Goal: Information Seeking & Learning: Learn about a topic

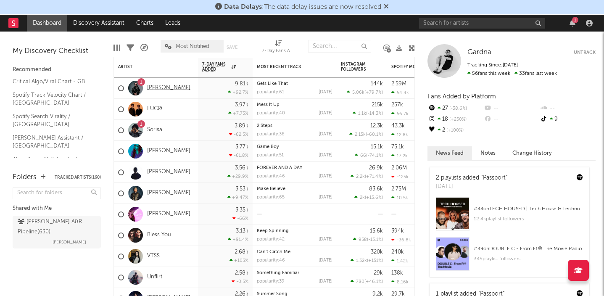
click at [160, 87] on link "[PERSON_NAME]" at bounding box center [168, 88] width 43 height 7
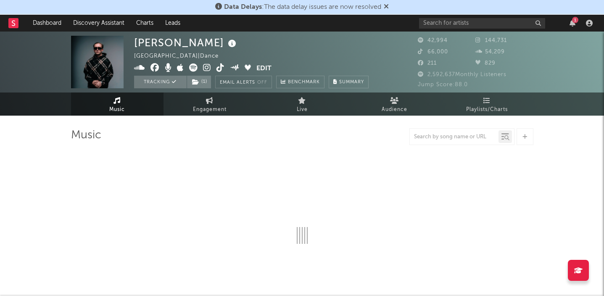
select select "6m"
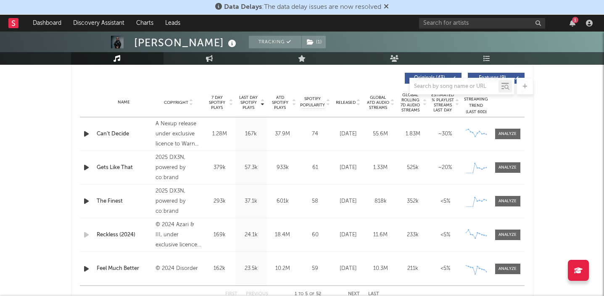
scroll to position [323, 0]
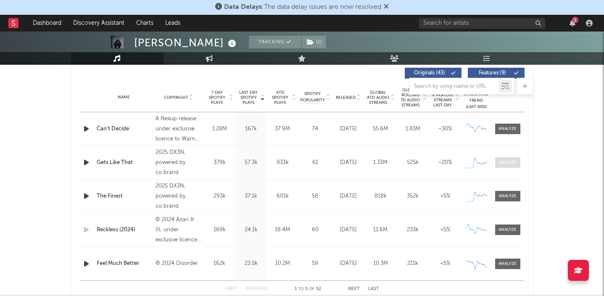
click at [511, 163] on div at bounding box center [508, 162] width 18 height 6
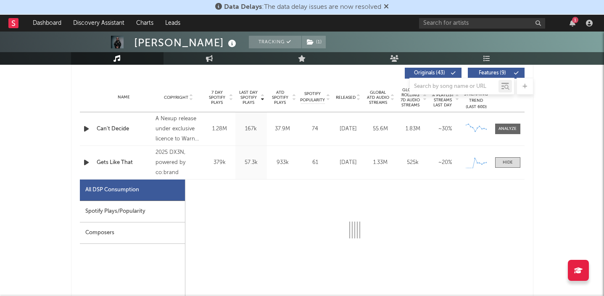
scroll to position [425, 0]
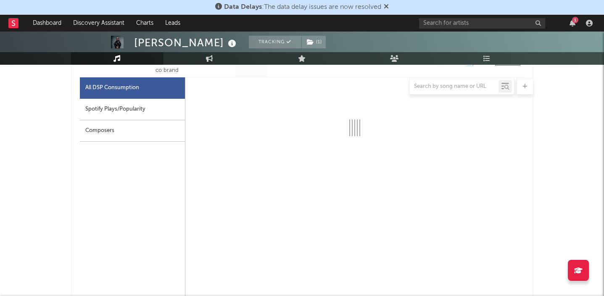
select select "1w"
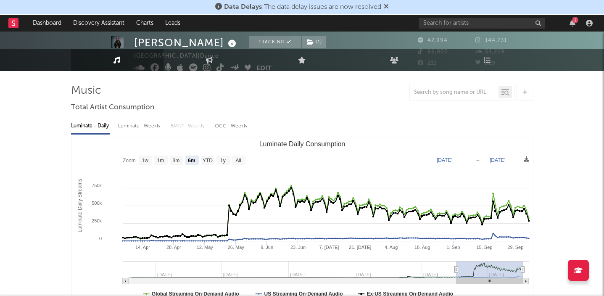
scroll to position [0, 0]
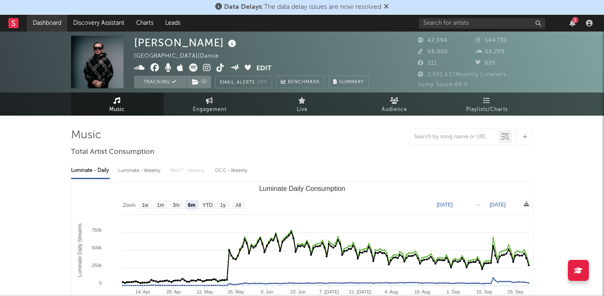
click at [47, 22] on link "Dashboard" at bounding box center [47, 23] width 40 height 17
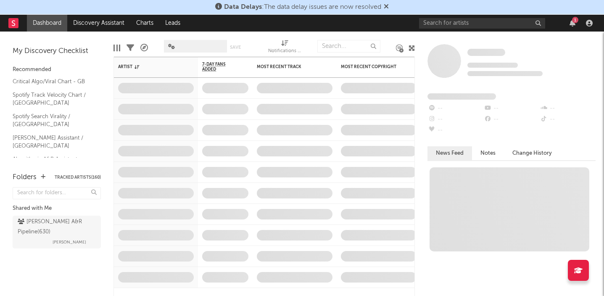
click at [386, 5] on icon at bounding box center [386, 6] width 5 height 7
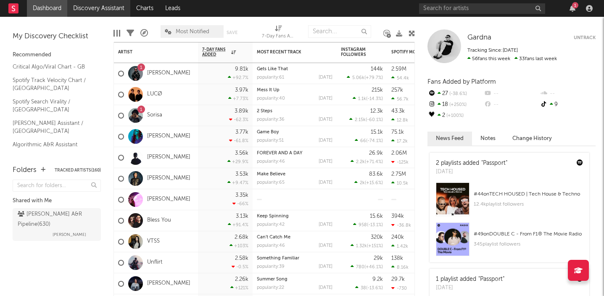
click at [100, 9] on link "Discovery Assistant" at bounding box center [98, 8] width 63 height 17
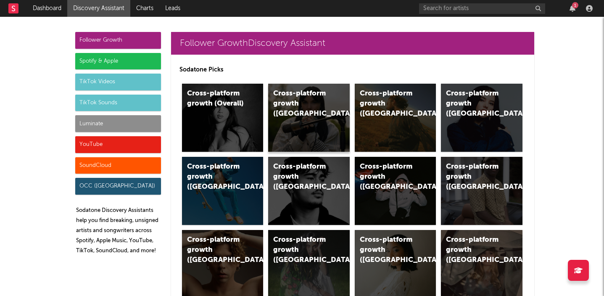
click at [302, 110] on div "Cross-platform growth (UK)" at bounding box center [309, 118] width 82 height 68
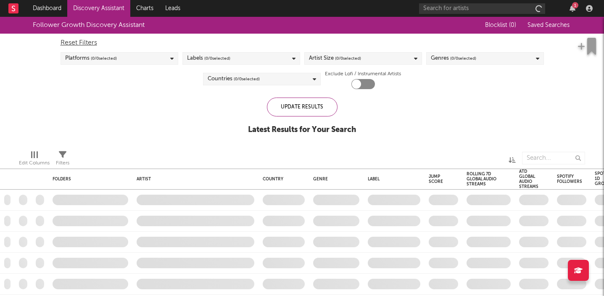
checkbox input "true"
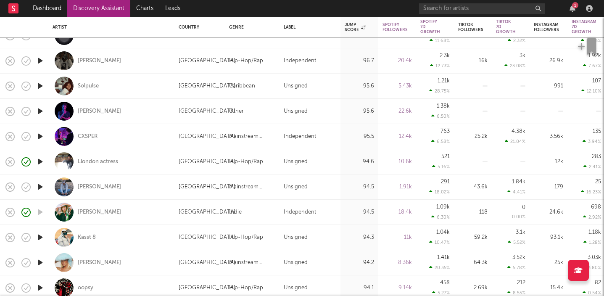
click at [135, 163] on div "Llondon actress" at bounding box center [112, 161] width 118 height 25
select select "1w"
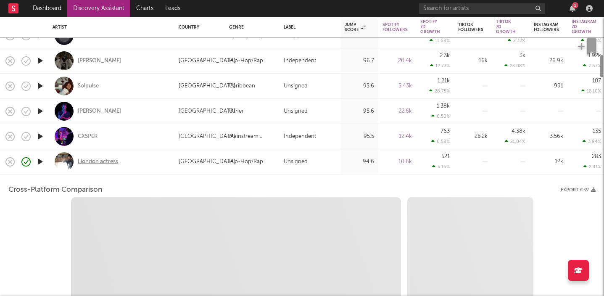
click at [104, 162] on div "Llondon actress" at bounding box center [98, 162] width 40 height 8
select select "1w"
select select "1m"
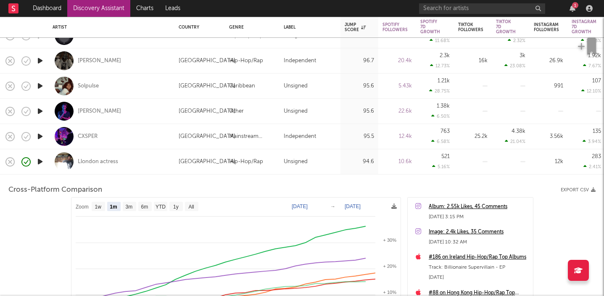
click at [149, 164] on div "Llondon actress" at bounding box center [112, 161] width 118 height 25
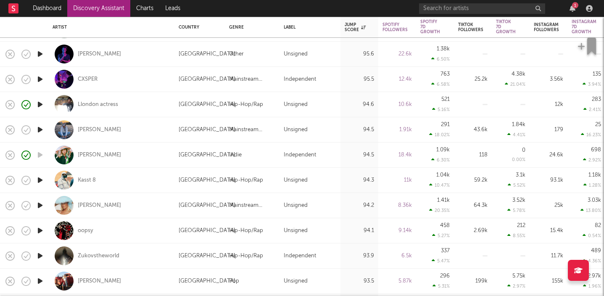
click at [132, 204] on div "SACHA" at bounding box center [112, 205] width 118 height 25
select select "1w"
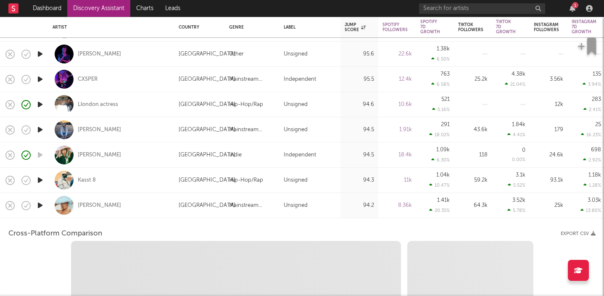
select select "1w"
click at [129, 206] on div "SACHA" at bounding box center [112, 205] width 118 height 25
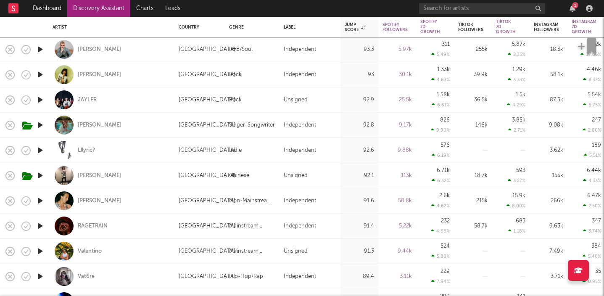
click at [143, 178] on div "Feng" at bounding box center [112, 175] width 118 height 25
select select "1w"
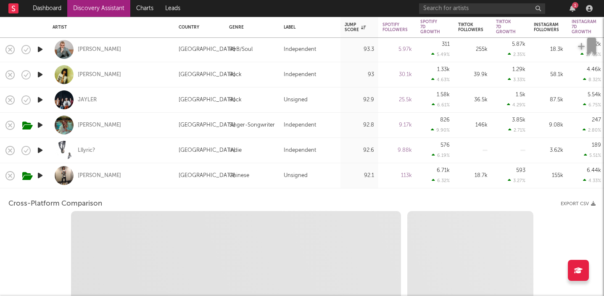
select select "6m"
click at [87, 173] on div "Feng" at bounding box center [99, 176] width 43 height 8
select select "1m"
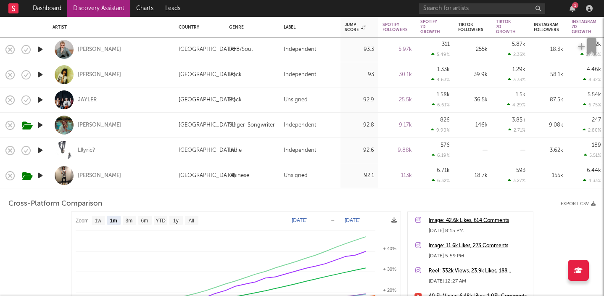
click at [116, 180] on div "Feng" at bounding box center [112, 175] width 118 height 25
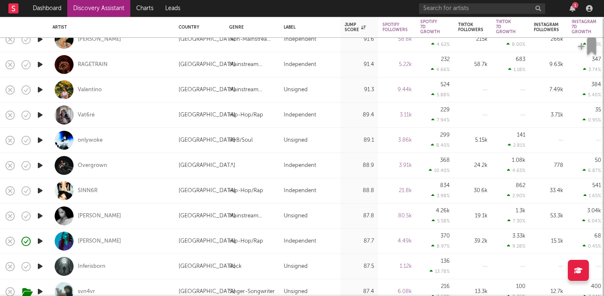
click at [136, 211] on div "Rochelle Jordan" at bounding box center [112, 216] width 118 height 25
select select "1w"
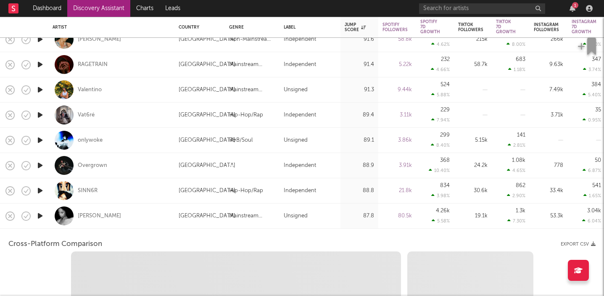
click at [156, 206] on div "Rochelle Jordan" at bounding box center [112, 216] width 118 height 25
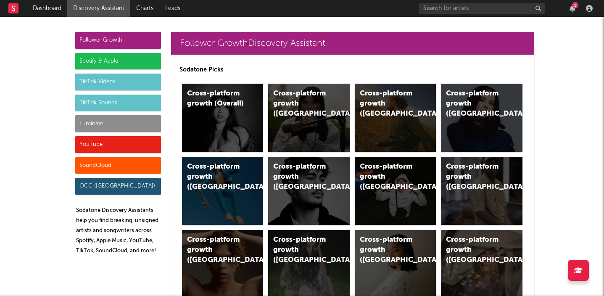
click at [107, 102] on div "TikTok Sounds" at bounding box center [118, 103] width 86 height 17
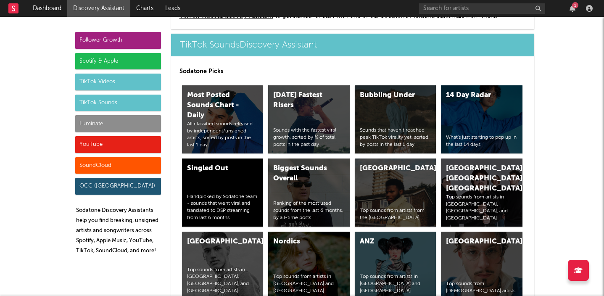
click at [116, 85] on div "TikTok Videos" at bounding box center [118, 82] width 86 height 17
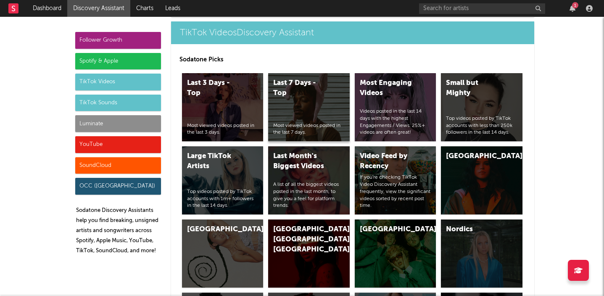
scroll to position [2152, 0]
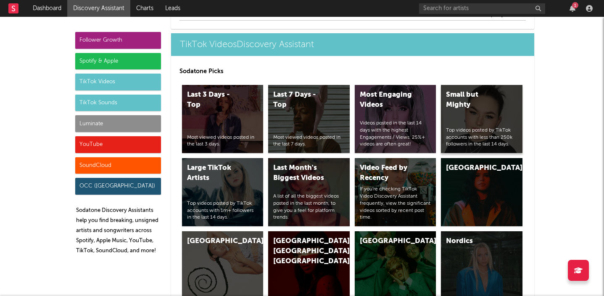
click at [477, 123] on div "Small but Mighty Top videos posted by TikTok accounts with less than 250k follo…" at bounding box center [482, 119] width 82 height 68
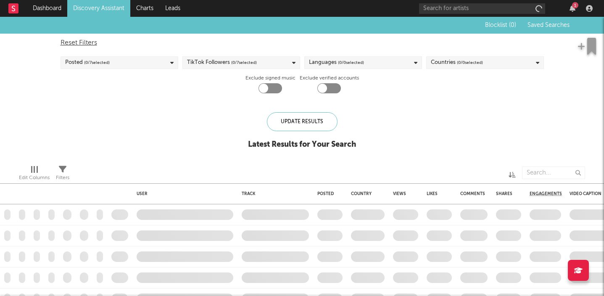
checkbox input "true"
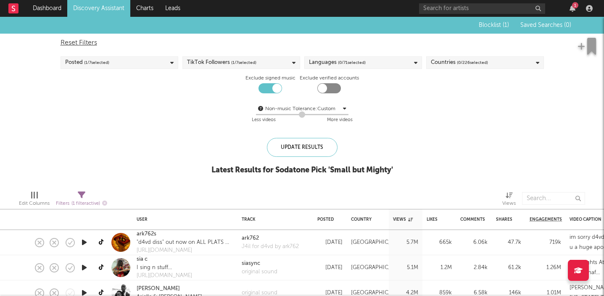
click at [469, 63] on span "( 0 / 226 selected)" at bounding box center [472, 63] width 31 height 10
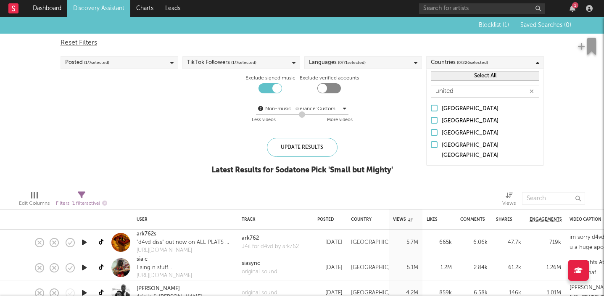
type input "united"
click at [435, 119] on div at bounding box center [434, 120] width 7 height 7
click at [431, 119] on input "[GEOGRAPHIC_DATA]" at bounding box center [431, 121] width 0 height 10
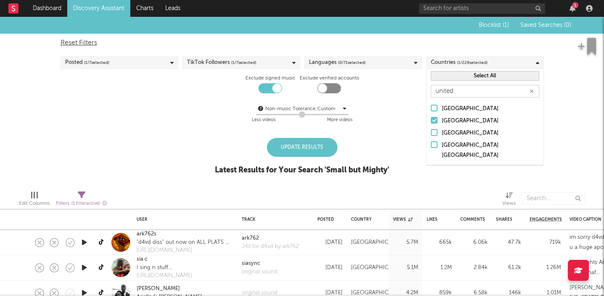
click at [300, 152] on div "Update Results" at bounding box center [302, 147] width 71 height 19
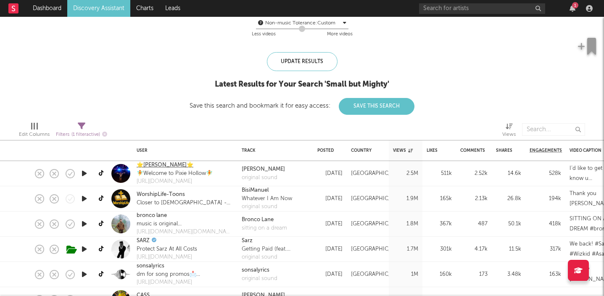
click at [164, 165] on link "⭐️Pixie McCann⭐️" at bounding box center [165, 165] width 57 height 8
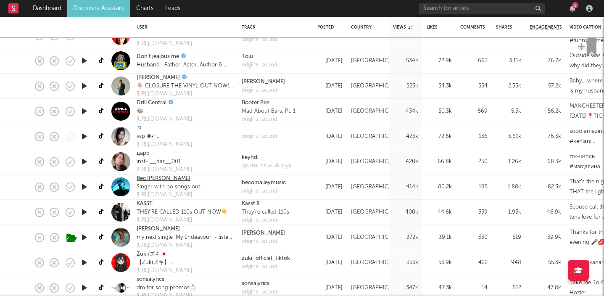
click at [160, 180] on link "Bec O’Malley" at bounding box center [164, 179] width 54 height 8
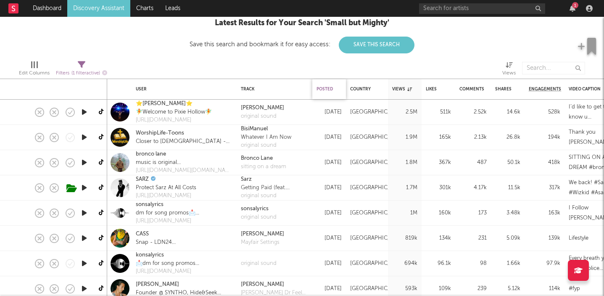
click at [332, 87] on div "Posted" at bounding box center [327, 89] width 21 height 5
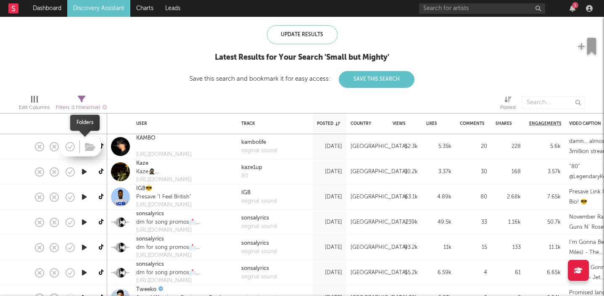
click at [81, 147] on div at bounding box center [80, 147] width 42 height 20
click at [83, 146] on icon "button" at bounding box center [84, 146] width 9 height 11
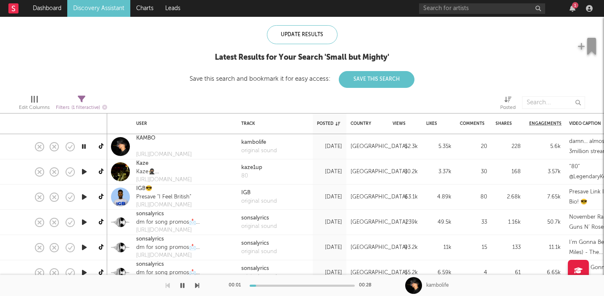
click at [83, 146] on icon "button" at bounding box center [84, 146] width 8 height 11
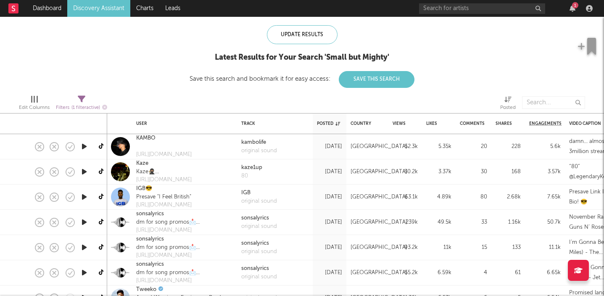
click at [85, 176] on icon "button" at bounding box center [84, 172] width 9 height 11
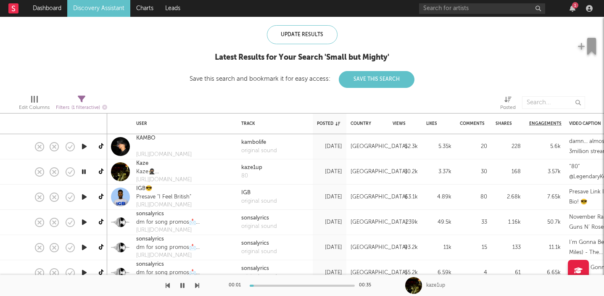
click at [85, 176] on icon "button" at bounding box center [84, 172] width 8 height 11
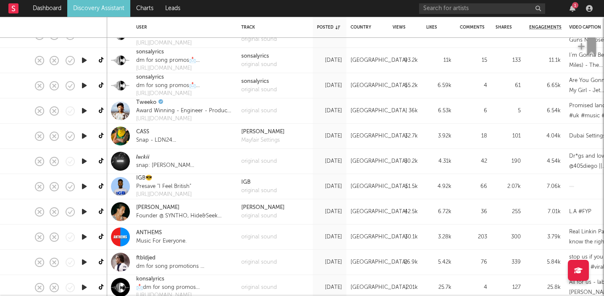
click at [83, 213] on icon "button" at bounding box center [84, 211] width 9 height 11
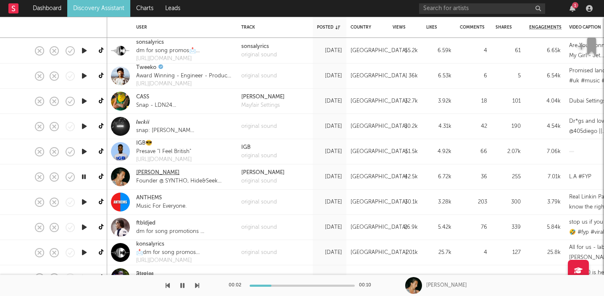
click at [146, 174] on link "Josh Baker" at bounding box center [157, 173] width 43 height 8
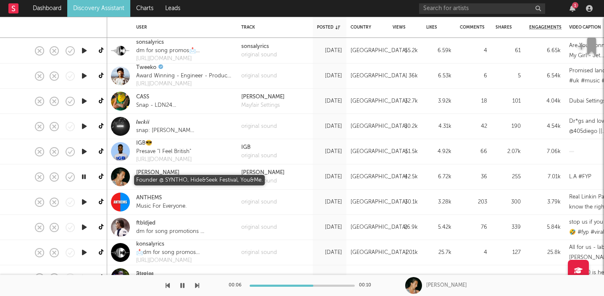
click at [171, 183] on div "Founder @ SYNTHO, Hide&Seek Festival, You&Me." at bounding box center [184, 181] width 97 height 8
click at [197, 178] on div "Founder @ SYNTHO, Hide&Seek Festival, You&Me." at bounding box center [184, 181] width 97 height 8
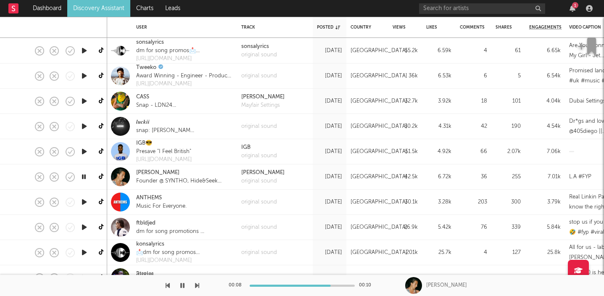
click at [267, 167] on div "Josh Baker original sound" at bounding box center [275, 176] width 76 height 25
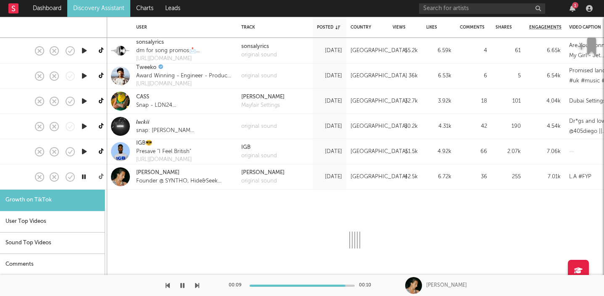
click at [101, 175] on icon at bounding box center [102, 177] width 6 height 6
select select "1m"
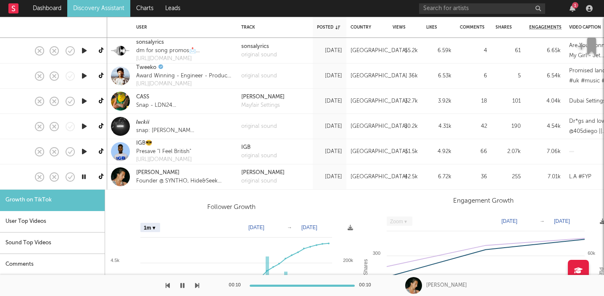
click at [223, 171] on div "Josh Baker" at bounding box center [184, 173] width 97 height 8
click at [21, 179] on div at bounding box center [22, 176] width 15 height 25
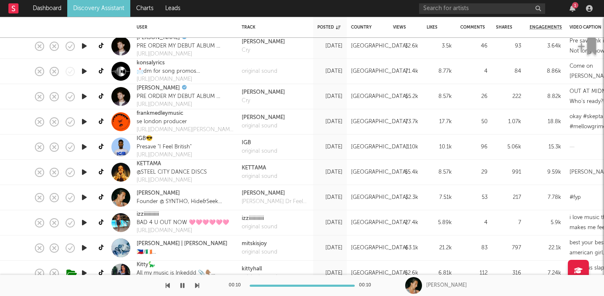
click at [82, 225] on icon "button" at bounding box center [84, 222] width 9 height 11
click at [82, 225] on icon "button" at bounding box center [84, 222] width 8 height 11
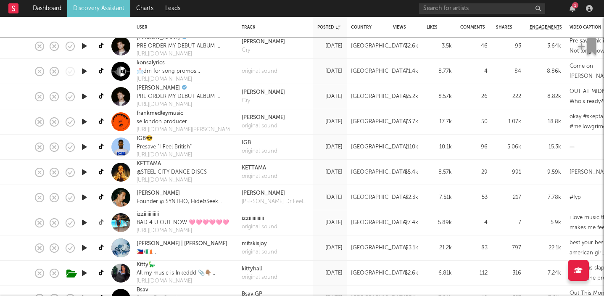
click at [99, 222] on icon at bounding box center [102, 223] width 6 height 6
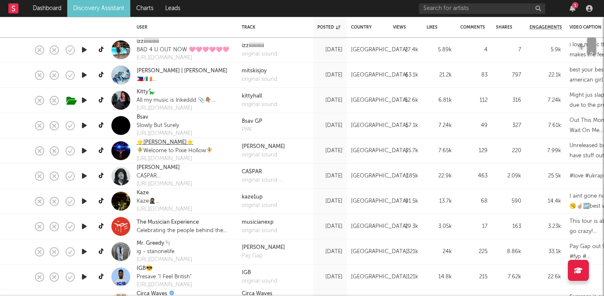
click at [167, 141] on link "⭐️Pixie McCann⭐️" at bounding box center [165, 142] width 57 height 8
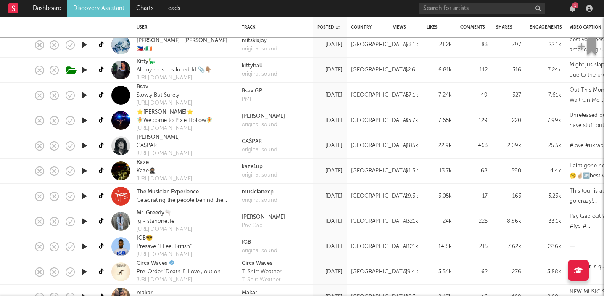
click at [83, 222] on icon "button" at bounding box center [84, 221] width 9 height 11
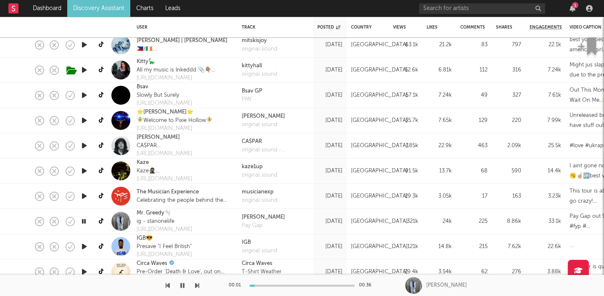
click at [84, 248] on icon "button" at bounding box center [84, 246] width 9 height 11
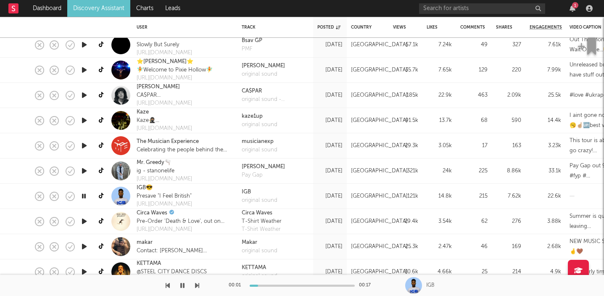
click at [85, 197] on icon "button" at bounding box center [84, 196] width 8 height 11
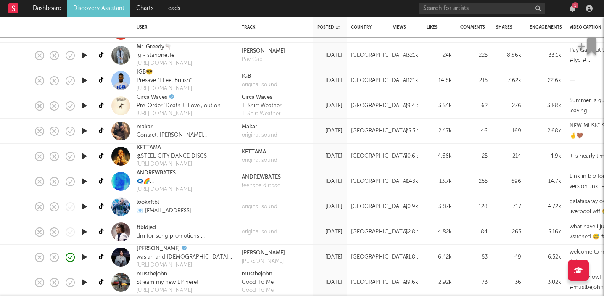
click at [81, 203] on icon "button" at bounding box center [84, 206] width 9 height 11
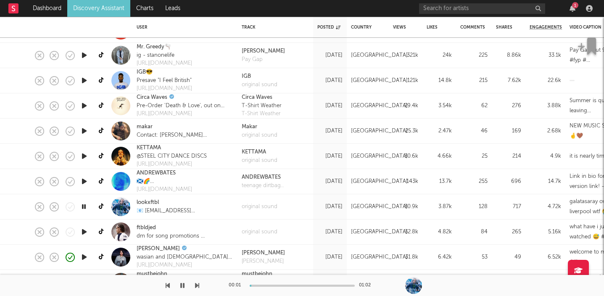
click at [84, 207] on icon "button" at bounding box center [84, 206] width 8 height 11
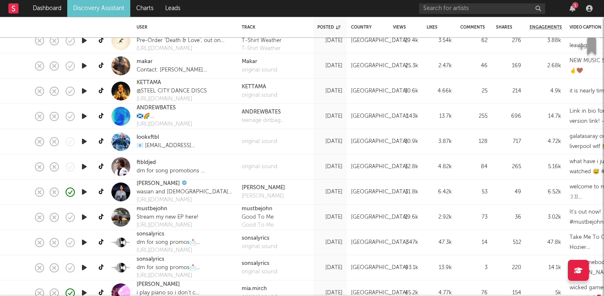
click at [86, 190] on icon "button" at bounding box center [84, 192] width 9 height 11
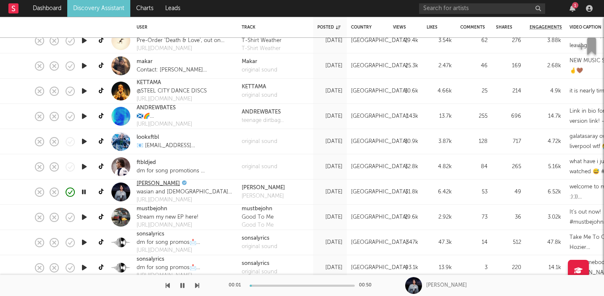
click at [153, 183] on link "Kayla Grace" at bounding box center [158, 184] width 43 height 8
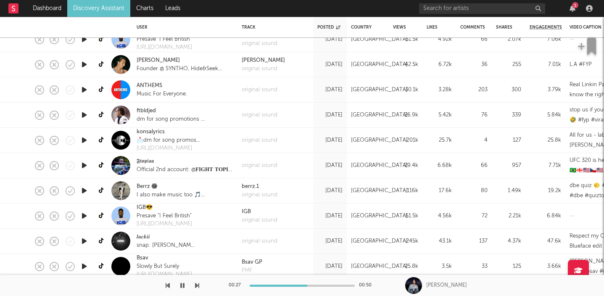
click at [182, 286] on icon "button" at bounding box center [182, 285] width 4 height 7
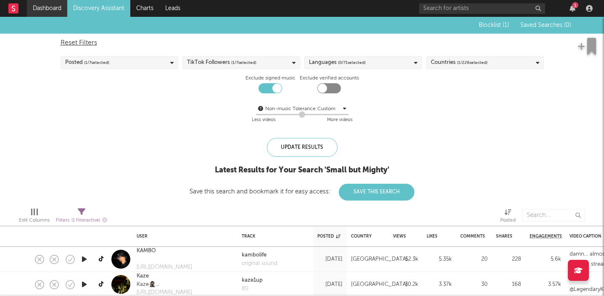
click at [43, 6] on link "Dashboard" at bounding box center [47, 8] width 40 height 17
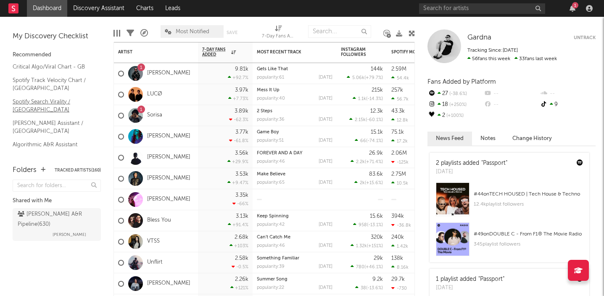
click at [57, 101] on link "Spotify Search Virality / GB" at bounding box center [53, 105] width 80 height 17
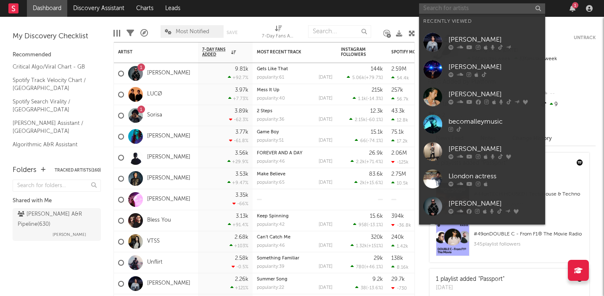
click at [438, 12] on input "text" at bounding box center [482, 8] width 126 height 11
click at [103, 31] on div "My Discovery Checklist Recommended Critical Algo/Viral Chart - GB Spotify Track…" at bounding box center [57, 87] width 114 height 140
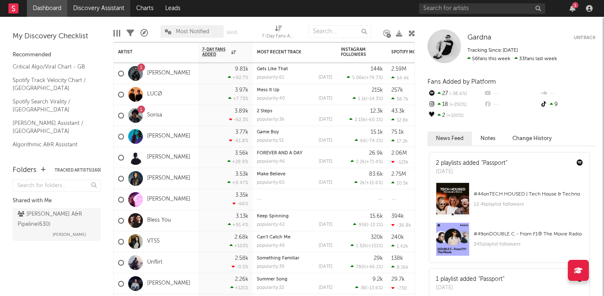
click at [94, 8] on link "Discovery Assistant" at bounding box center [98, 8] width 63 height 17
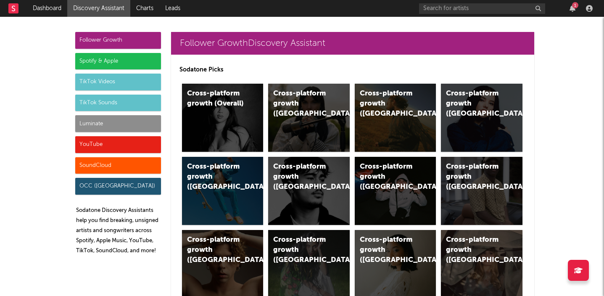
click at [109, 101] on div "TikTok Sounds" at bounding box center [118, 103] width 86 height 17
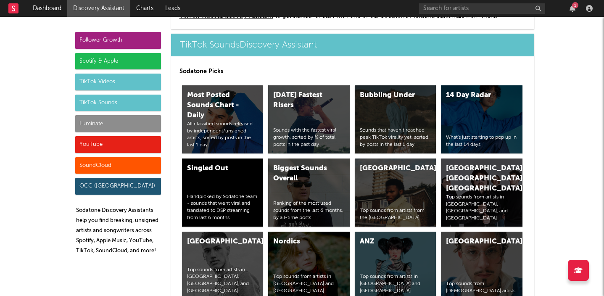
scroll to position [2994, 0]
click at [485, 109] on div "14 Day Radar What's just starting to pop up in the last 14 days" at bounding box center [482, 119] width 82 height 68
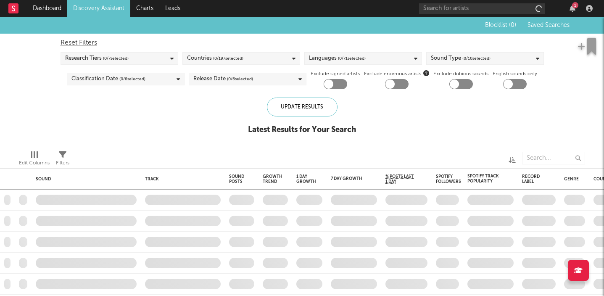
checkbox input "true"
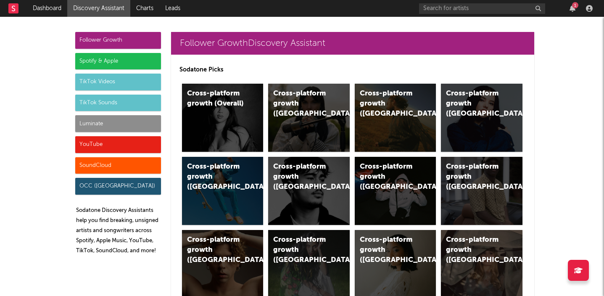
click at [125, 81] on div "TikTok Videos" at bounding box center [118, 82] width 86 height 17
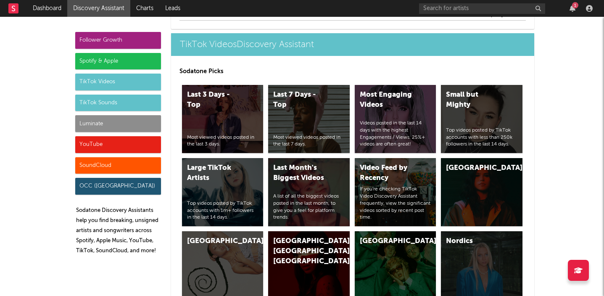
scroll to position [2152, 0]
click at [242, 257] on div "[GEOGRAPHIC_DATA]" at bounding box center [223, 265] width 82 height 68
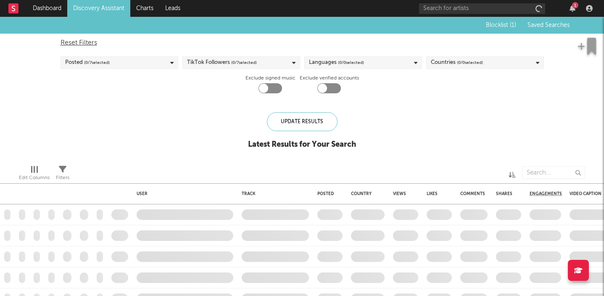
checkbox input "true"
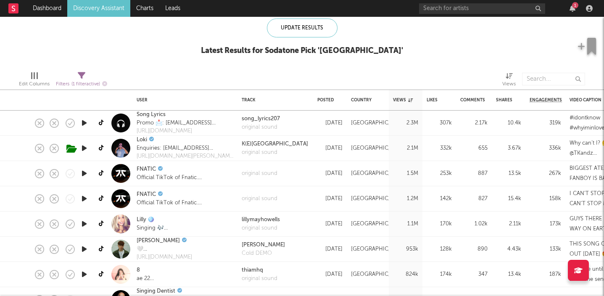
click at [82, 150] on icon "button" at bounding box center [84, 148] width 9 height 11
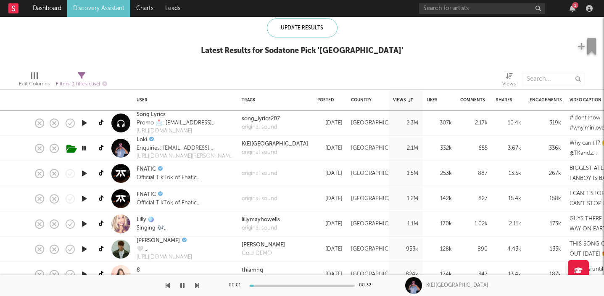
click at [82, 150] on icon "button" at bounding box center [84, 148] width 8 height 11
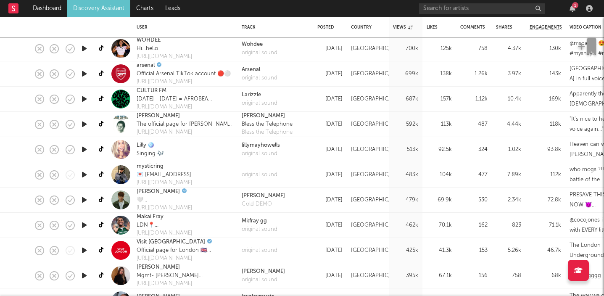
click at [84, 200] on icon "button" at bounding box center [84, 200] width 9 height 11
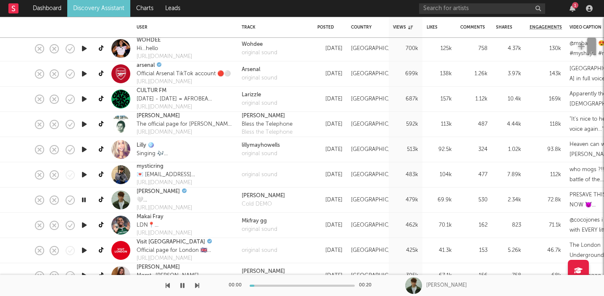
click at [84, 200] on icon "button" at bounding box center [84, 200] width 8 height 11
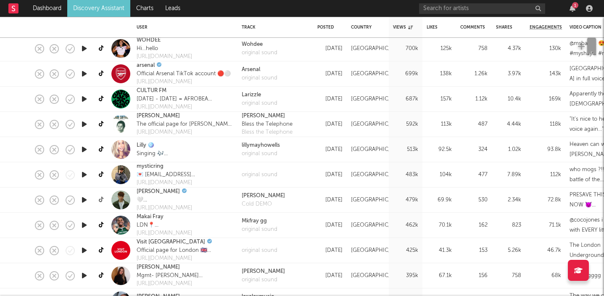
click at [101, 203] on icon at bounding box center [102, 200] width 6 height 6
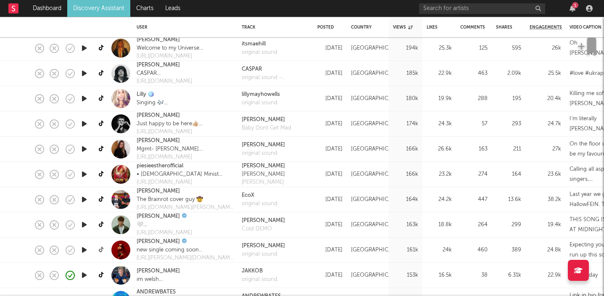
click at [100, 251] on icon at bounding box center [102, 250] width 6 height 6
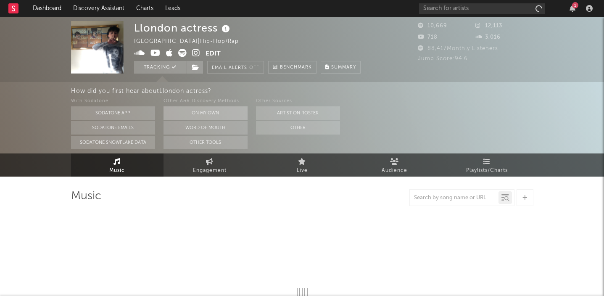
select select "1w"
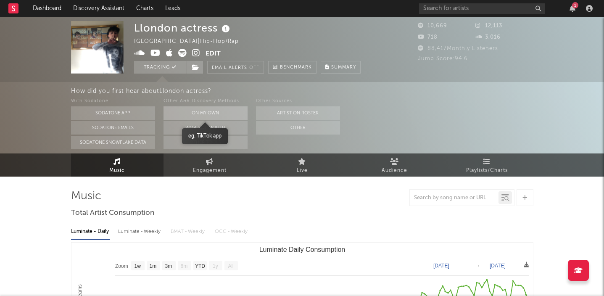
click at [219, 111] on button "On My Own" at bounding box center [206, 112] width 84 height 13
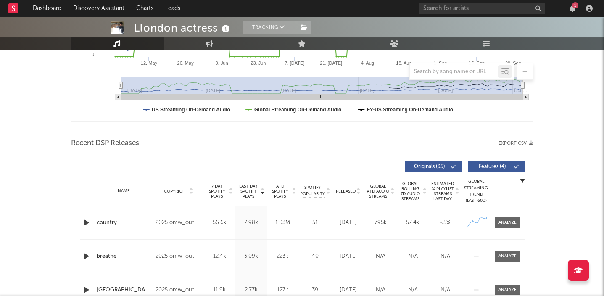
scroll to position [217, 0]
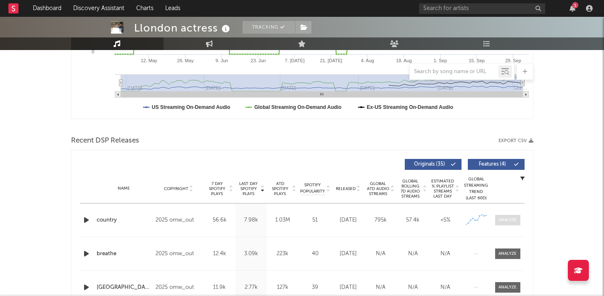
click at [503, 222] on div at bounding box center [508, 220] width 18 height 6
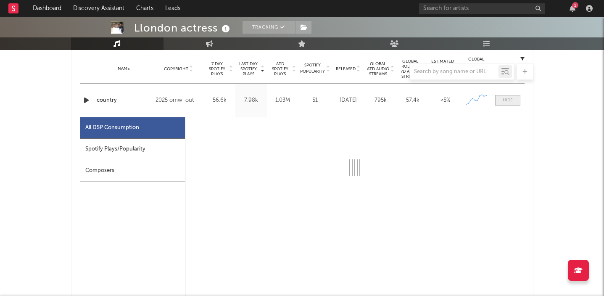
select select "1w"
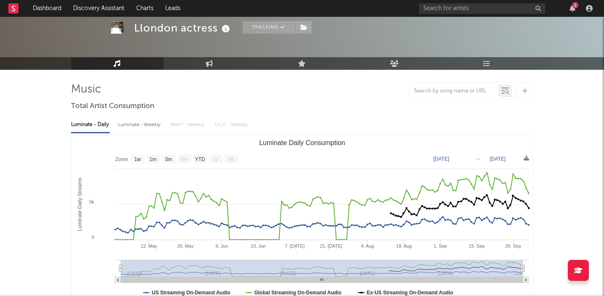
scroll to position [0, 0]
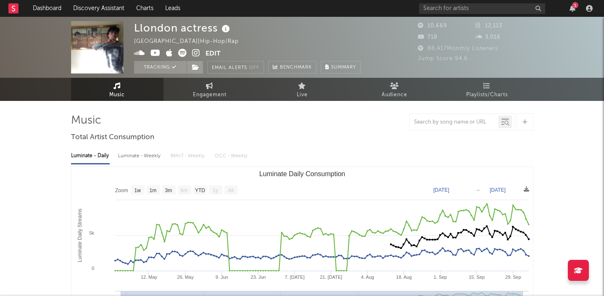
click at [193, 54] on icon at bounding box center [196, 53] width 8 height 8
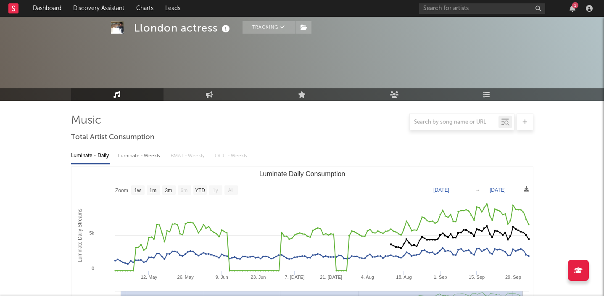
scroll to position [273, 0]
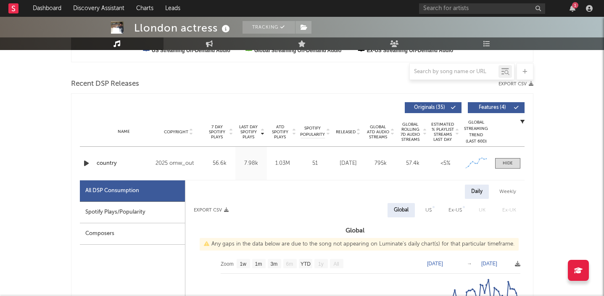
click at [85, 163] on icon "button" at bounding box center [86, 163] width 9 height 11
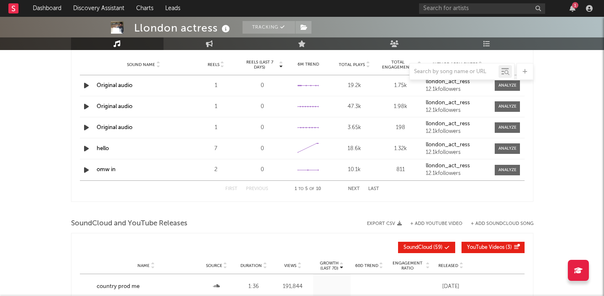
scroll to position [996, 0]
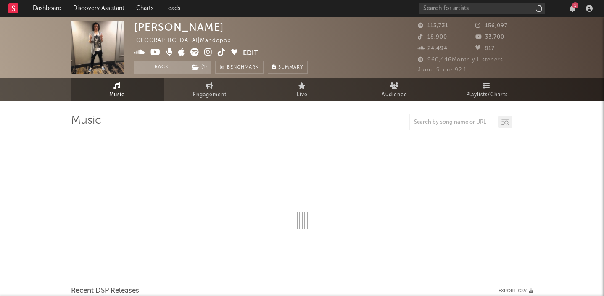
select select "6m"
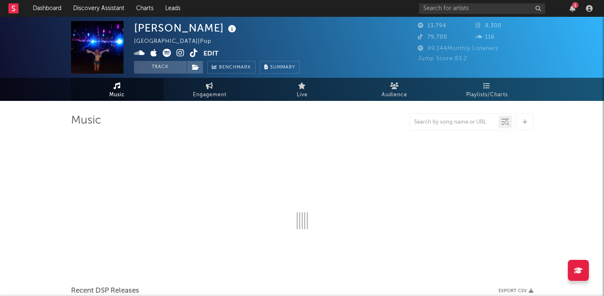
select select "6m"
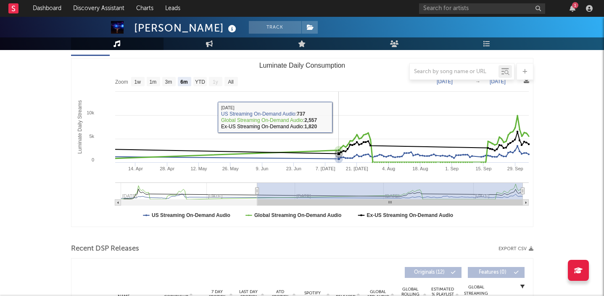
scroll to position [109, 0]
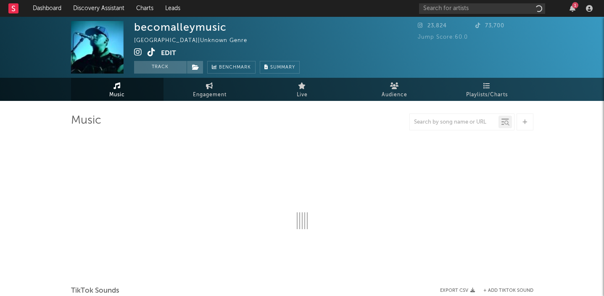
select select "1w"
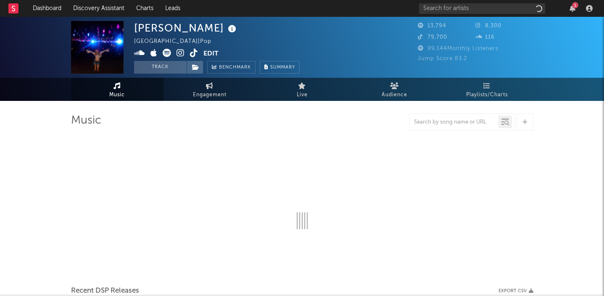
select select "6m"
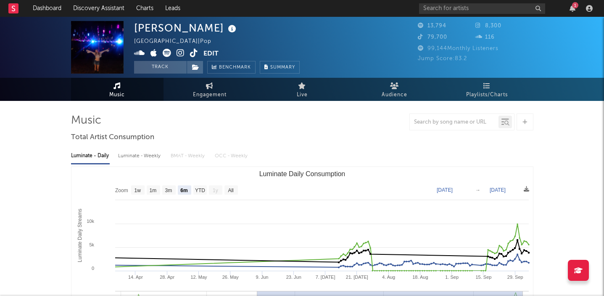
click at [195, 52] on icon at bounding box center [194, 53] width 8 height 8
click at [183, 53] on icon at bounding box center [181, 53] width 8 height 8
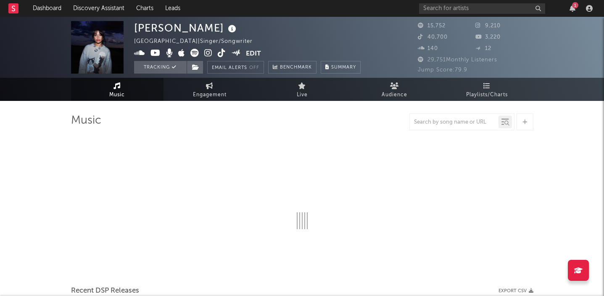
select select "1w"
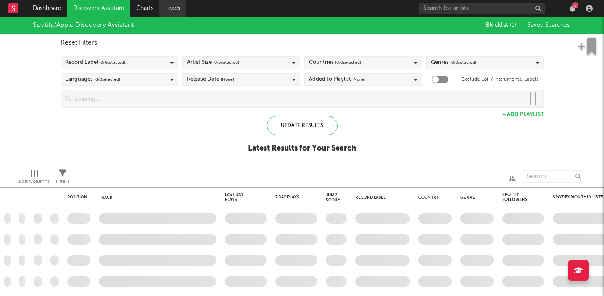
checkbox input "true"
